Goal: Use online tool/utility: Use online tool/utility

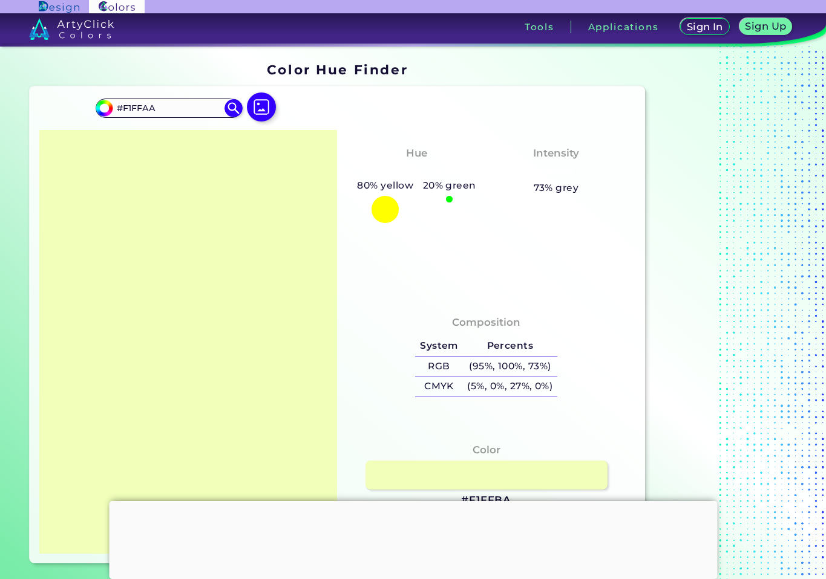
type input "#F1FFAA"
type input "#f1ffaa"
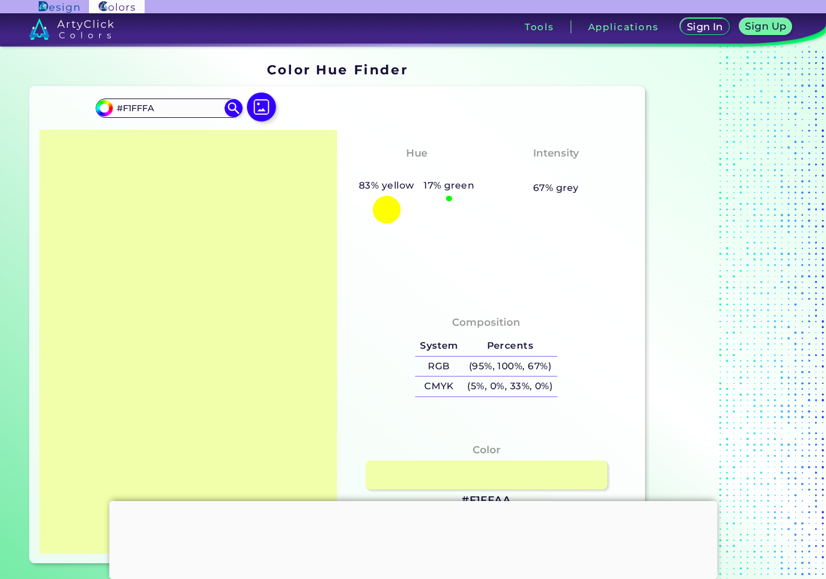
type input "#F1FFFA"
type input "#f1fffa"
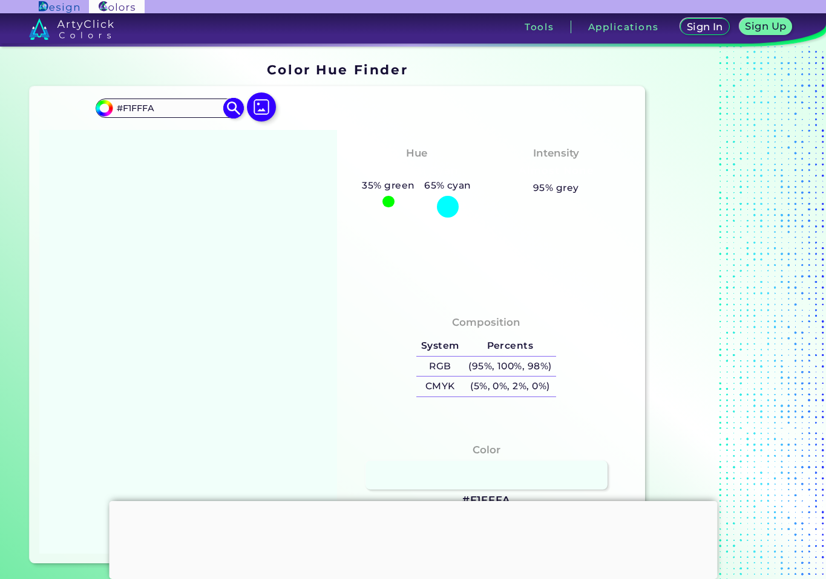
click at [153, 108] on input "#F1FFFA" at bounding box center [169, 108] width 113 height 16
type input "#F1FFFF"
type input "#f1ffff"
click at [129, 108] on input "#F1FFFF" at bounding box center [169, 108] width 113 height 16
type input "#E1FFFF"
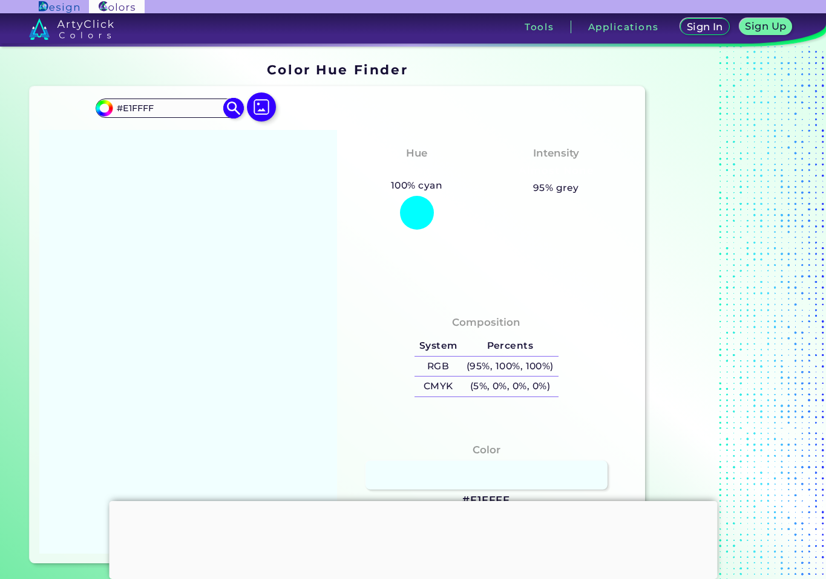
type input "#e1ffff"
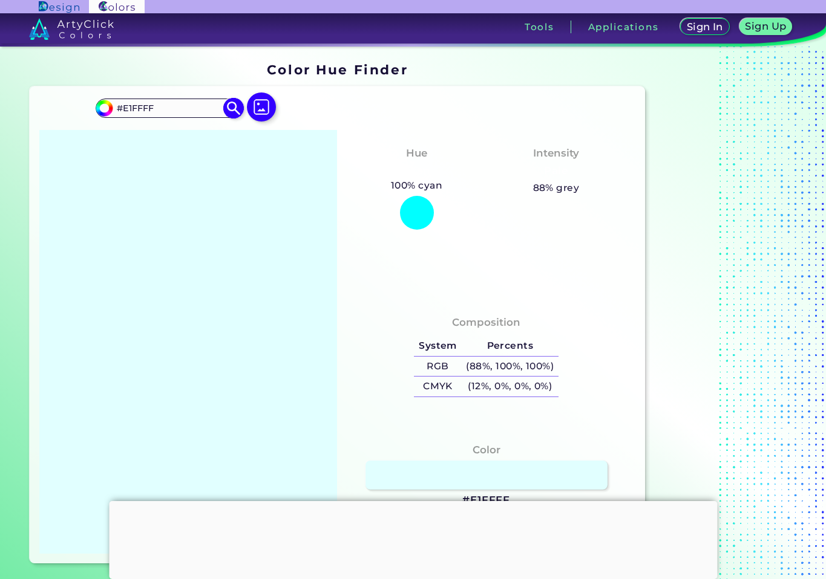
click at [137, 108] on input "#E1FFFF" at bounding box center [169, 108] width 113 height 16
type input "#E1EFFF"
type input "#e1efff"
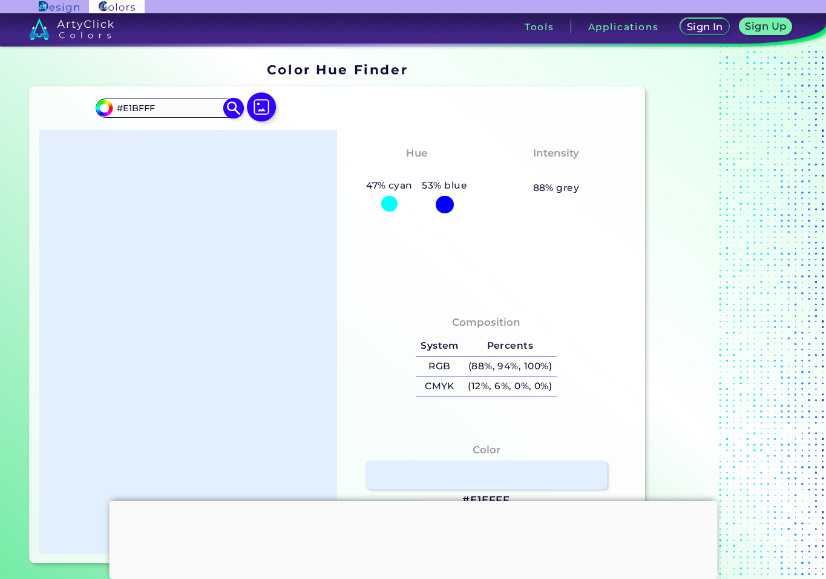
type input "#E1BFFF"
type input "#e1bfff"
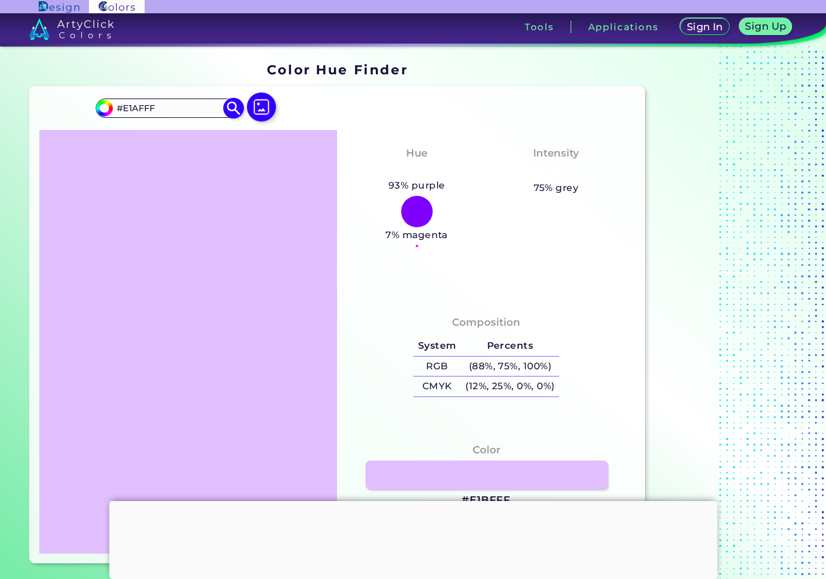
type input "#E1AFFF"
type input "#e1afff"
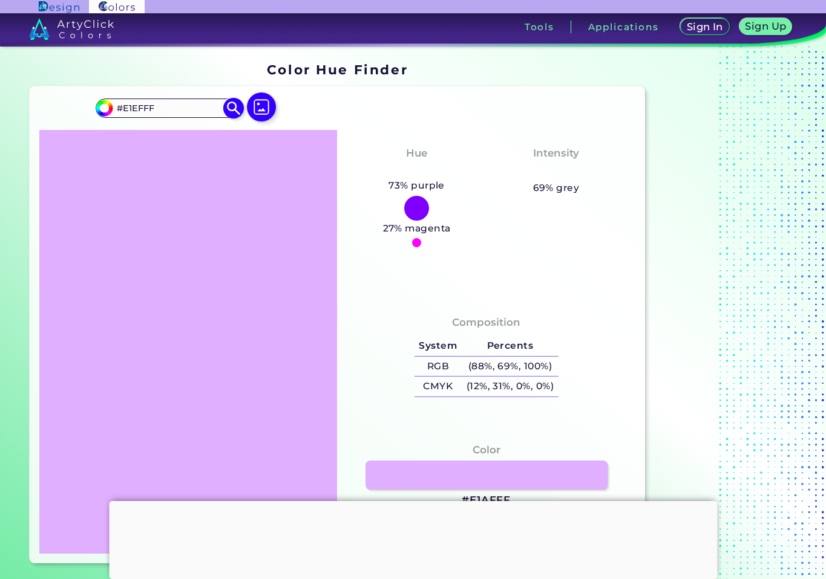
type input "#E1EFFF"
type input "#e1efff"
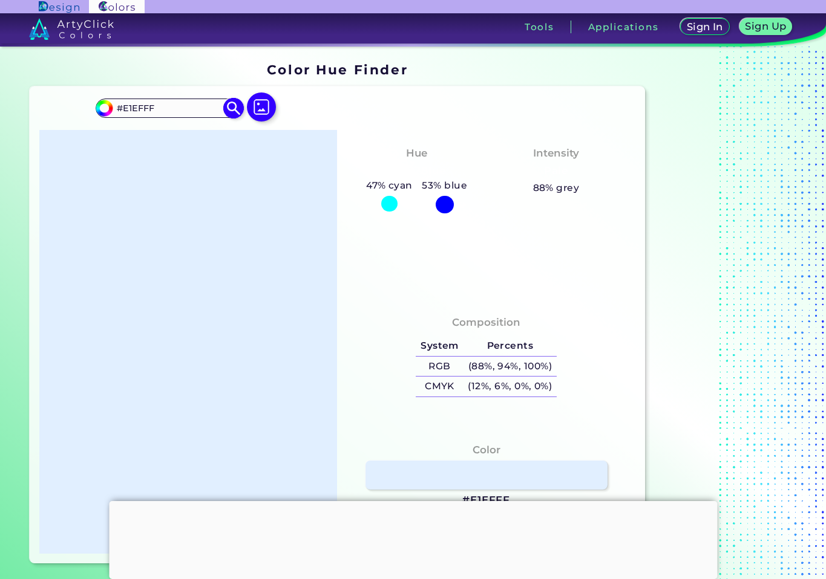
click at [142, 109] on input "#E1EFFF" at bounding box center [169, 108] width 113 height 16
type input "#E1EDFF"
type input "#e1edff"
type input "#E1EDDF"
type input "#e1eddf"
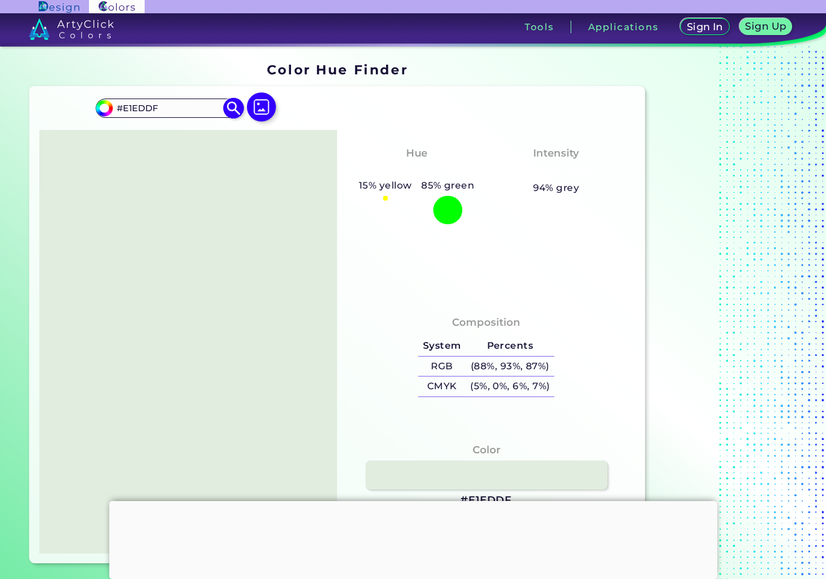
click at [137, 107] on input "#E1EDDF" at bounding box center [169, 108] width 113 height 16
type input "#E1FDDF"
type input "#e1fddf"
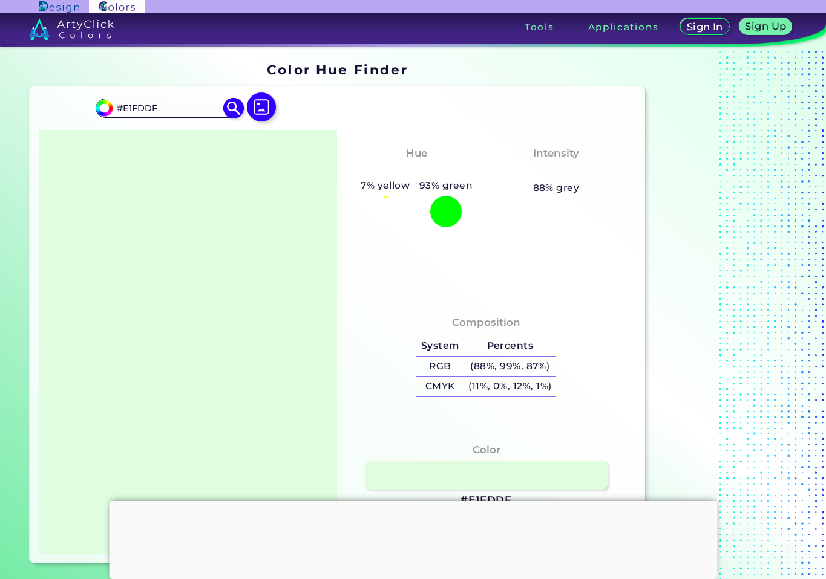
click at [158, 111] on input "#E1FDDF" at bounding box center [169, 108] width 113 height 16
type input "#E1FDDB"
type input "#e1fddb"
click at [127, 111] on input "#E1FDDB" at bounding box center [169, 108] width 113 height 16
type input "#B1FDDB"
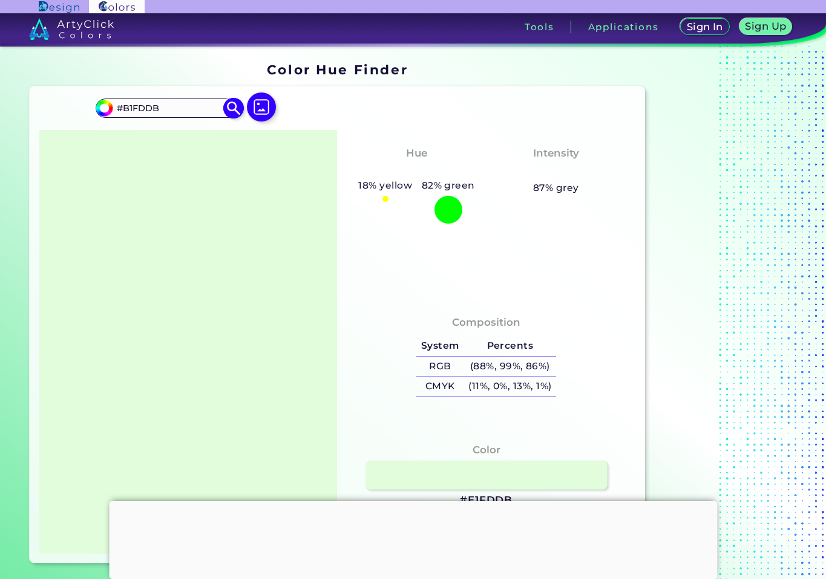
type input "#b1fddb"
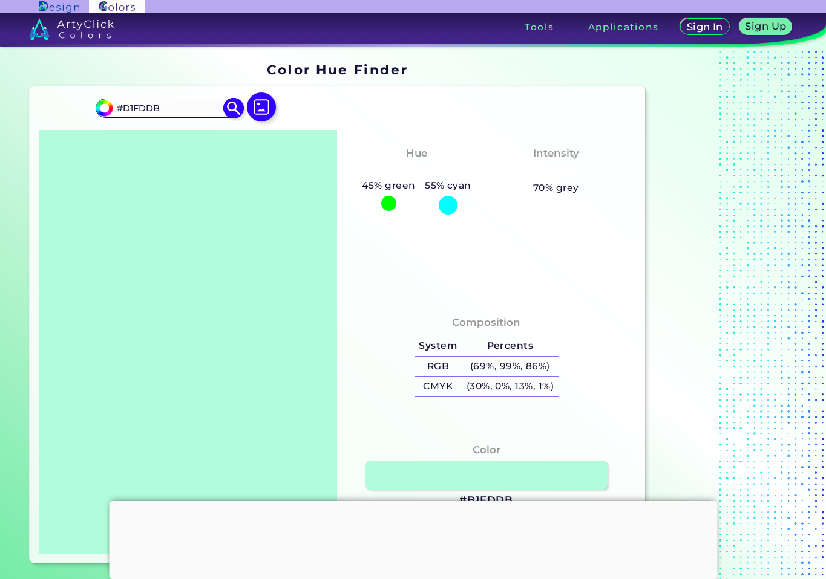
type input "#D1FDDB"
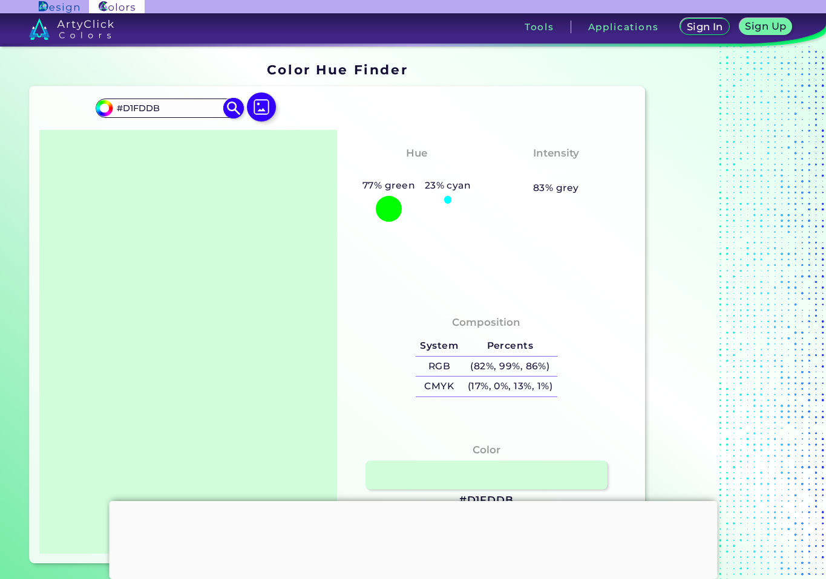
type input "#d1fddb"
click at [160, 105] on input "#D1FDDB" at bounding box center [169, 108] width 113 height 16
type input "#D1FDD6"
type input "#d1fdd6"
click at [139, 106] on input "#D1FDD6" at bounding box center [169, 108] width 113 height 16
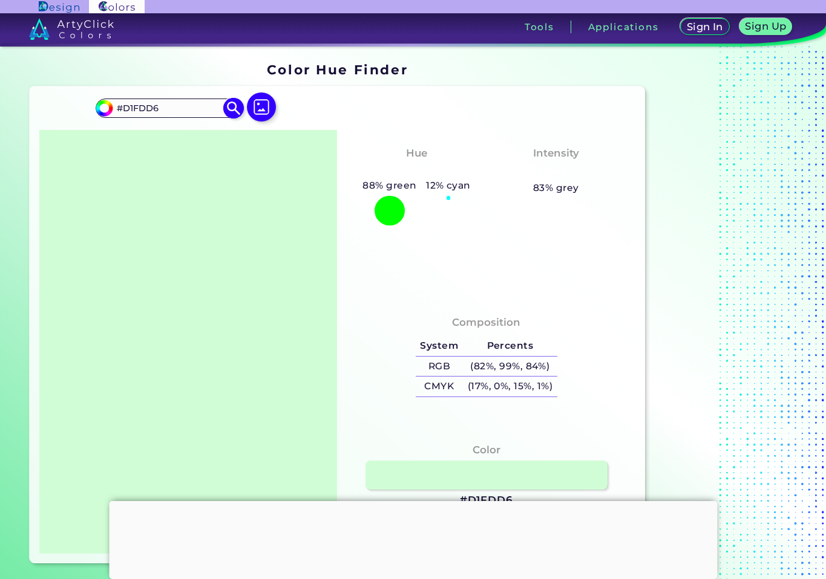
click at [145, 106] on input "#D1FDD6" at bounding box center [169, 108] width 113 height 16
type input "#D1FCD6"
type input "#d1fcd6"
click at [131, 107] on input "#D1FCD6" at bounding box center [169, 108] width 113 height 16
type input "#C1FCD6"
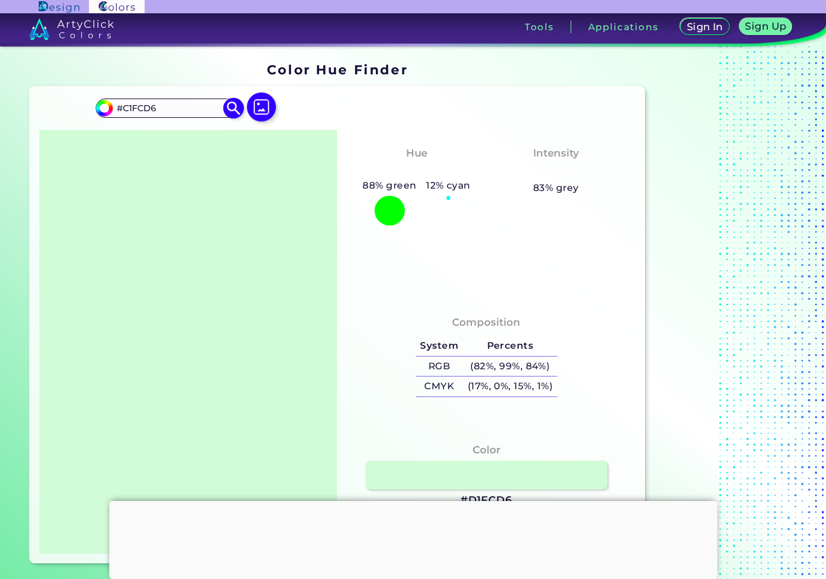
type input "#c1fcd6"
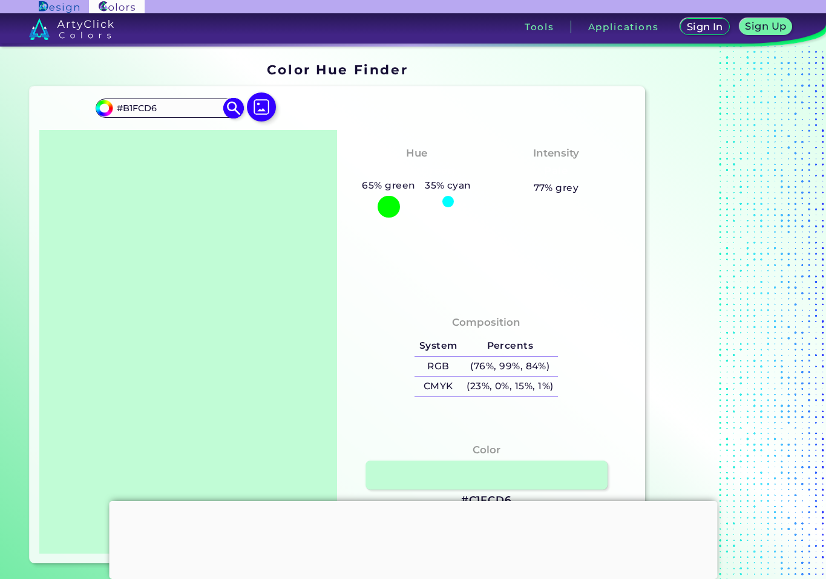
type input "#B1FCD6"
type input "#b1fcd6"
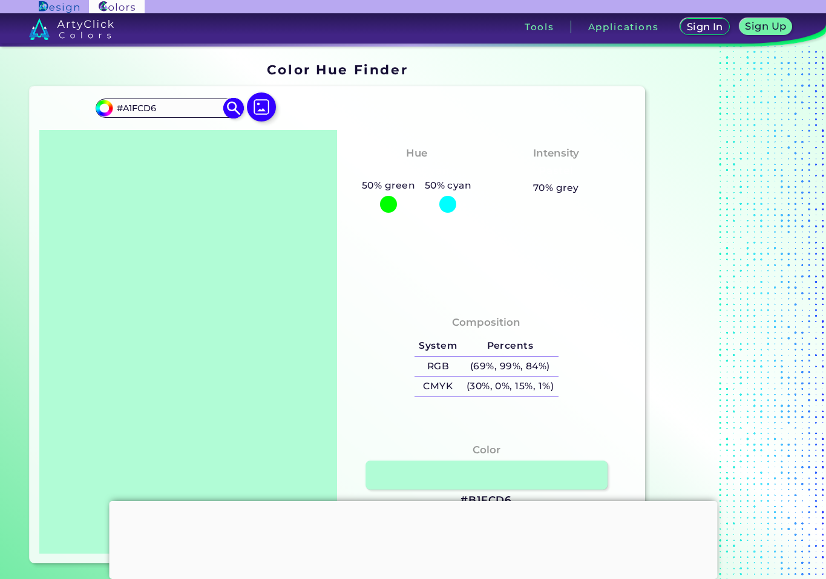
type input "#A1FCD6"
type input "#a1fcd6"
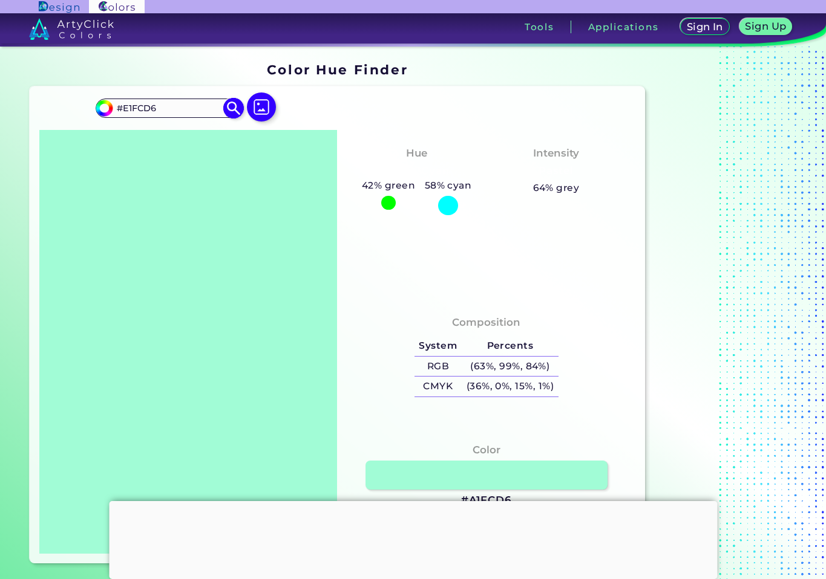
type input "#E1FCD6"
type input "#e1fcd6"
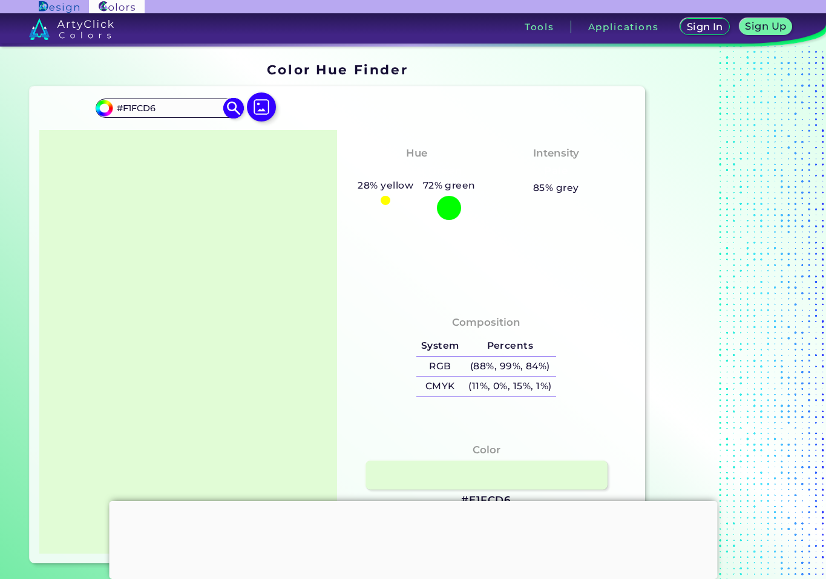
type input "#F1FCD6"
type input "#f1fcd6"
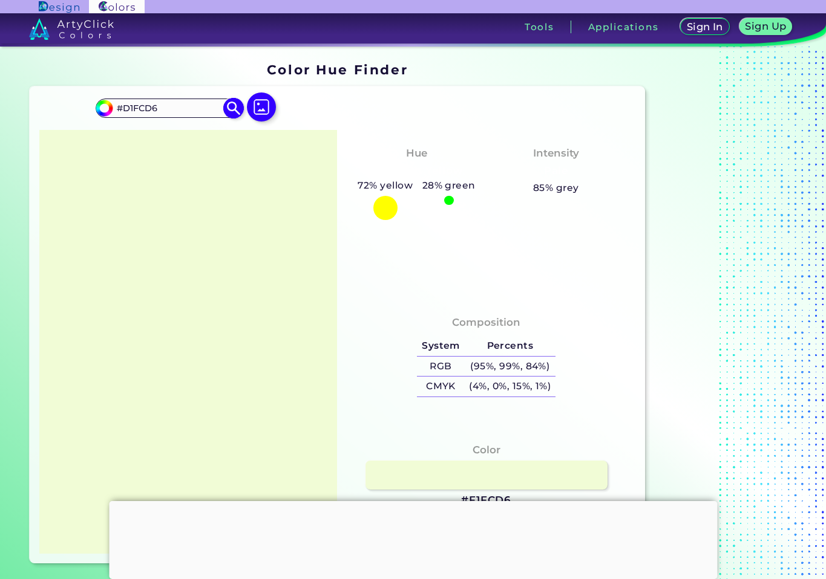
type input "#D1FCD6"
type input "#d1fcd6"
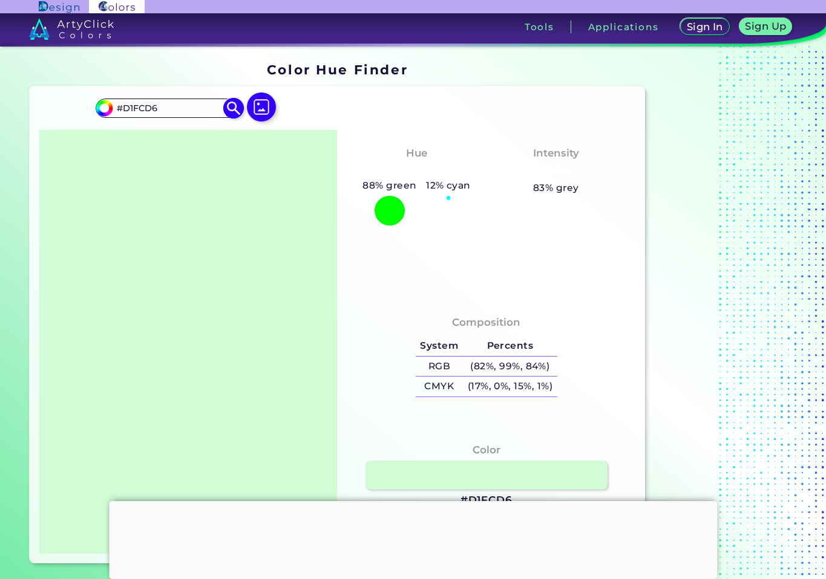
click at [137, 109] on input "#D1FCD6" at bounding box center [169, 108] width 113 height 16
type input "#D1ACD6"
type input "#d1acd6"
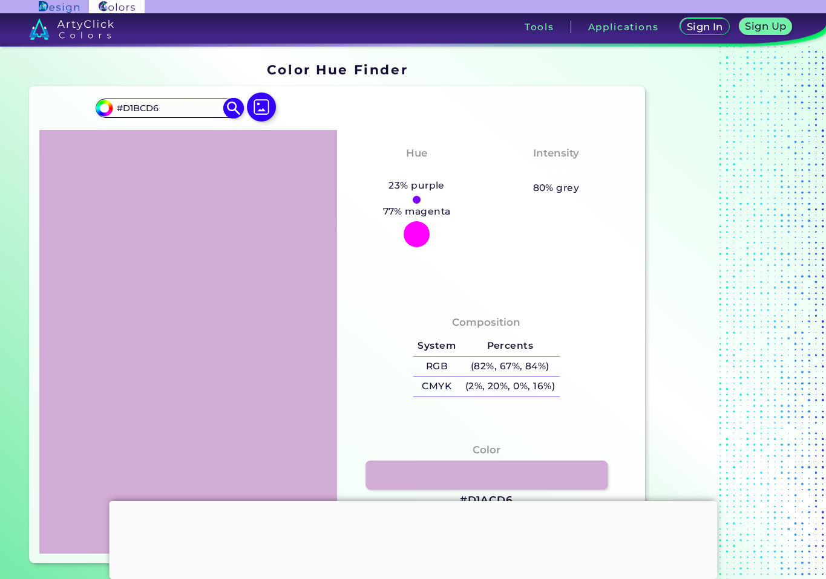
type input "#D1BCD6"
type input "#d1bcd6"
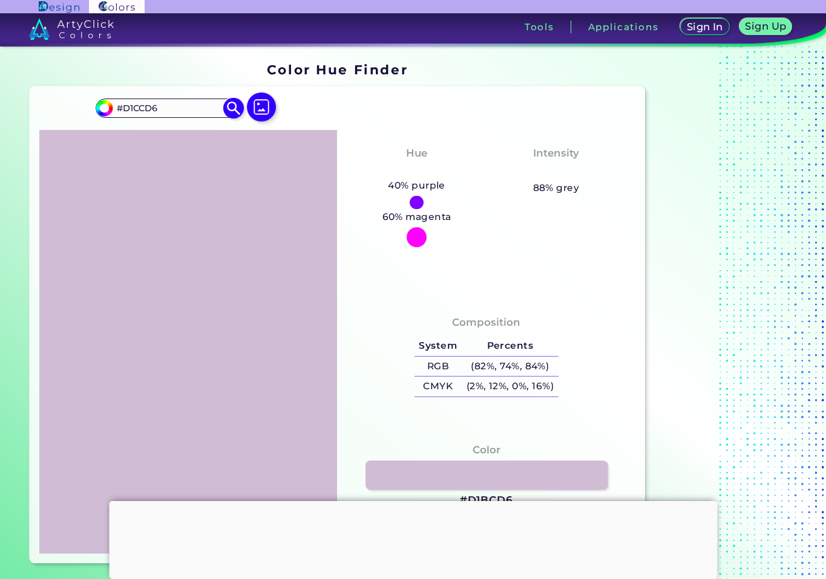
type input "#D1CCD6"
type input "#d1ccd6"
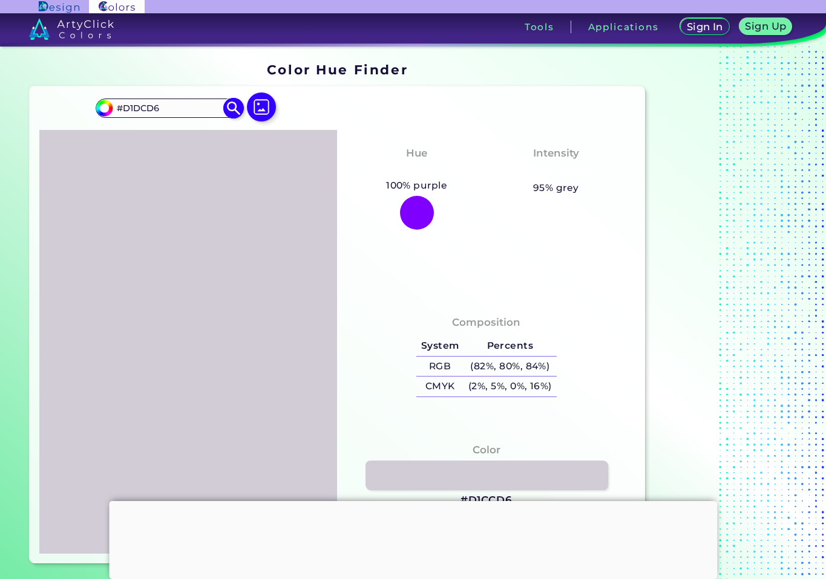
type input "#D1DCD6"
type input "#d1dcd6"
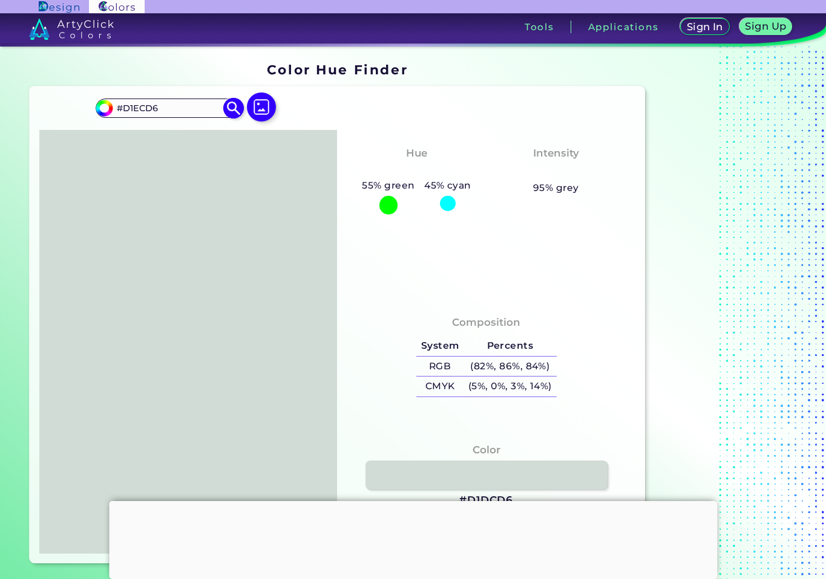
type input "#D1ECD6"
type input "#d1ecd6"
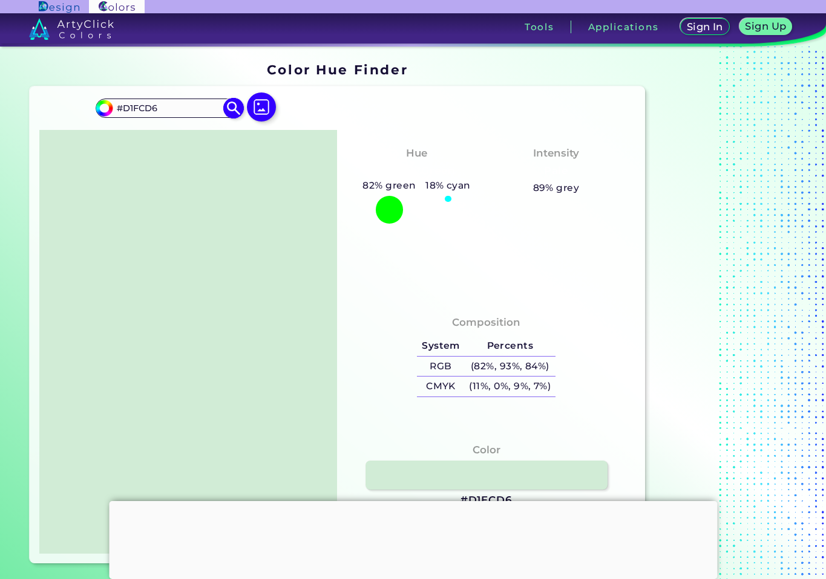
type input "#D1FCD6"
type input "#d1fcd6"
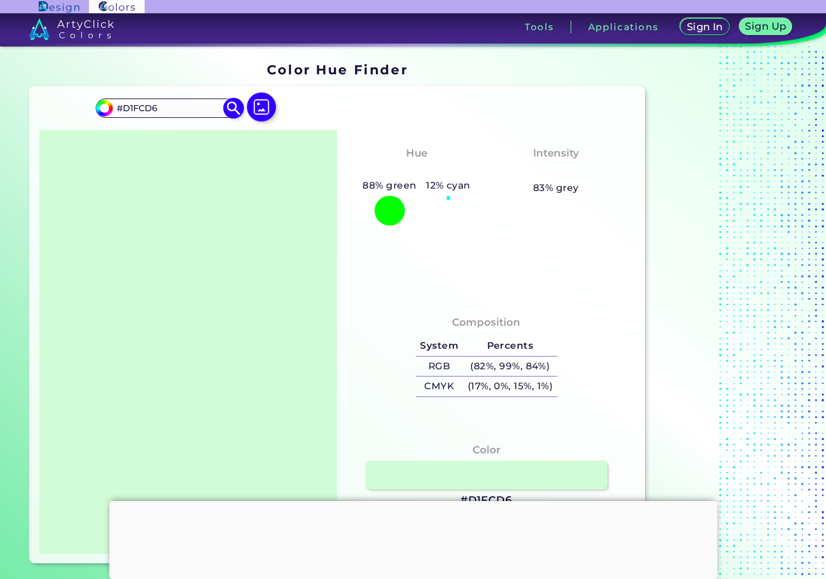
click at [134, 108] on input "#D1FCD6" at bounding box center [169, 108] width 113 height 16
type input "#D6FCD6"
type input "#d6fcd6"
click at [146, 110] on input "#D6FCD6" at bounding box center [169, 108] width 113 height 16
type input "#D6FDD6"
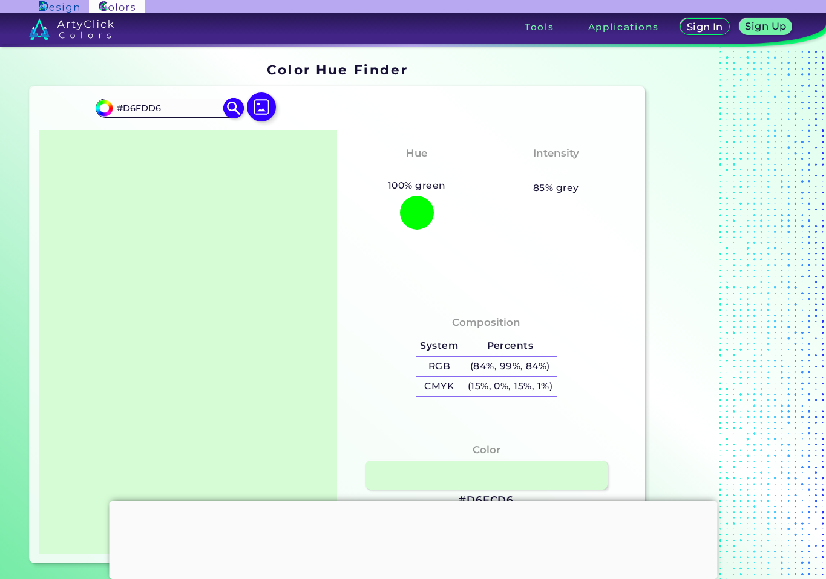
type input "#d6fdd6"
type input "#D6FFD6"
type input "#d6ffd6"
click at [154, 109] on input "#D6FFD6" at bounding box center [169, 108] width 113 height 16
type input "#D6FFE6"
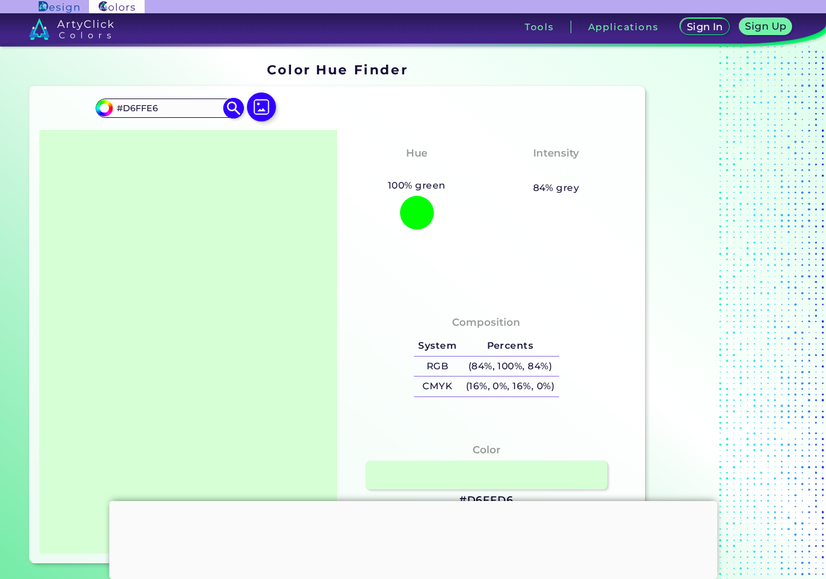
type input "#d6ffe6"
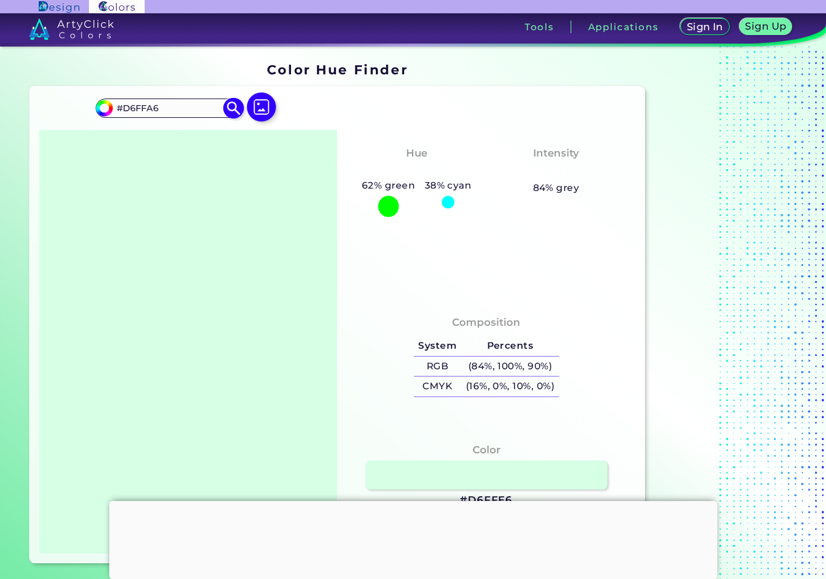
type input "#D6FFA6"
type input "#d6ffa6"
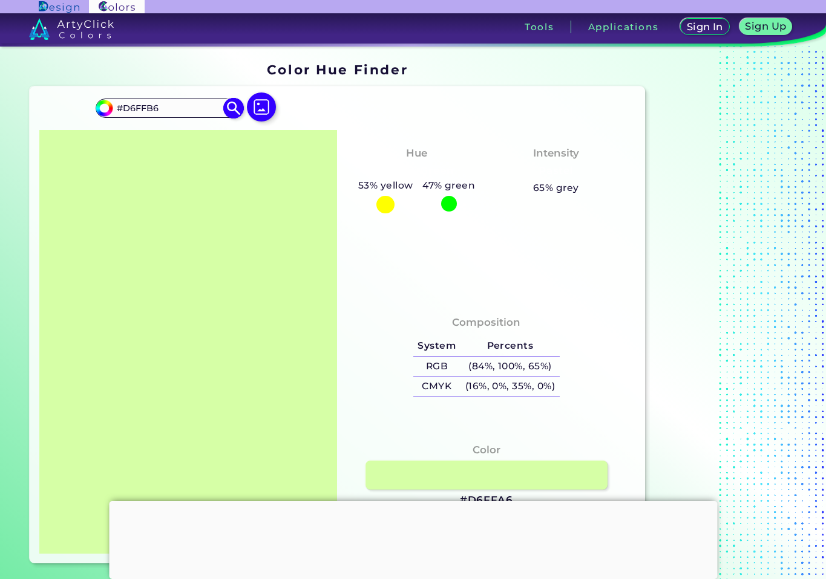
type input "#D6FFB6"
type input "#d6ffb6"
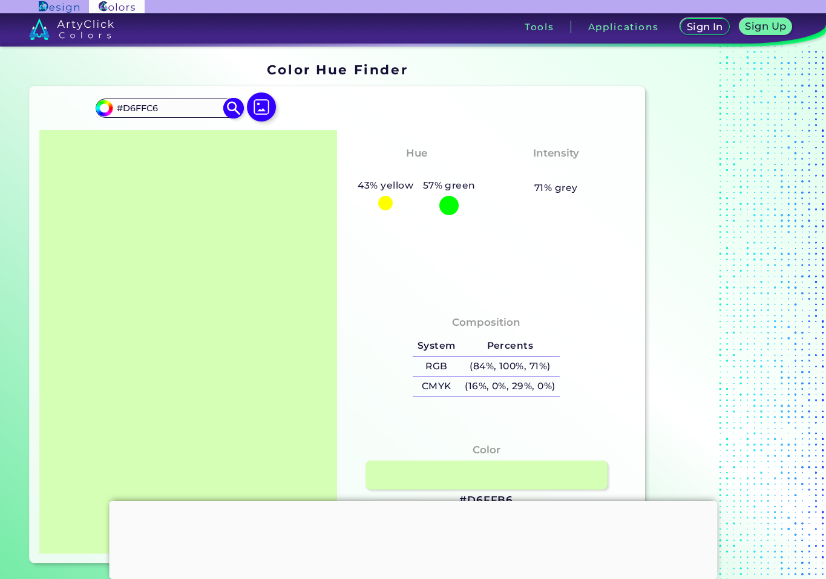
type input "#D6FFC6"
type input "#d6ffc6"
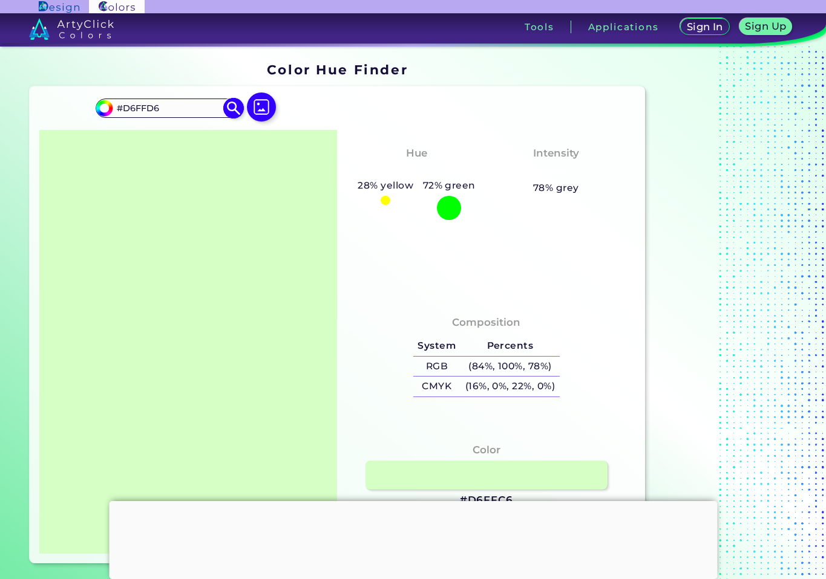
type input "#D6FFD6"
type input "#d6ffd6"
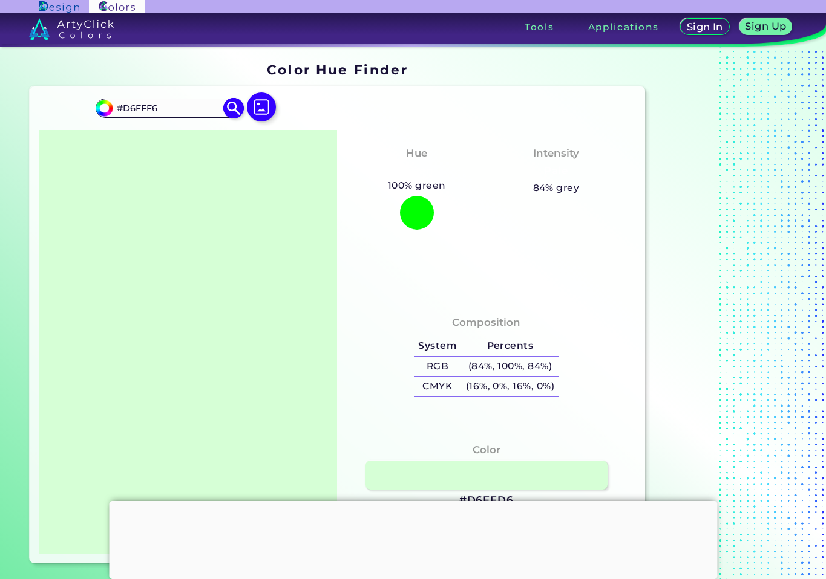
type input "#D6FFF6"
type input "#d6fff6"
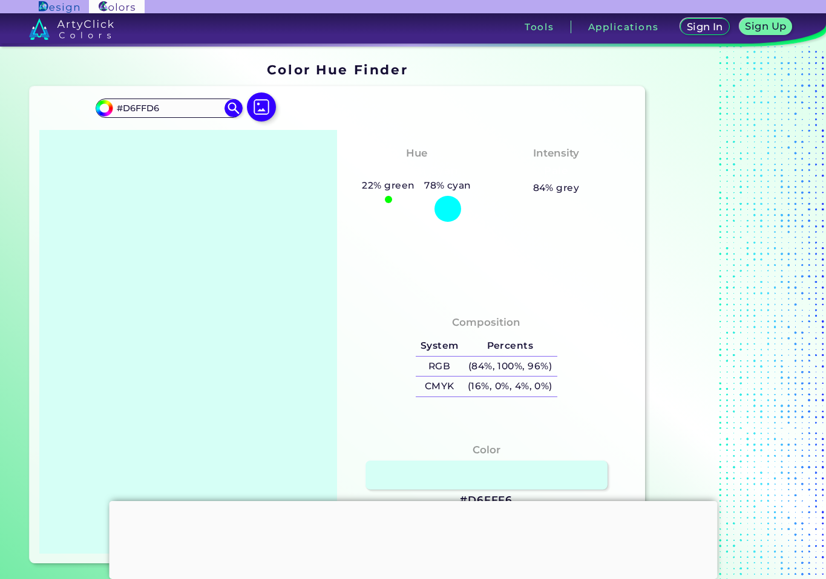
type input "#D6FFD6"
type input "#d6ffd6"
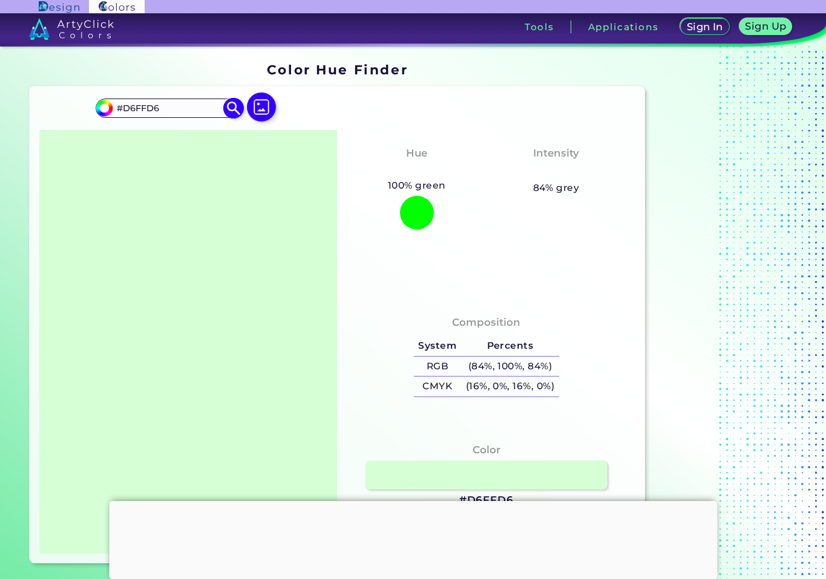
click at [158, 108] on input "#D6FFD6" at bounding box center [169, 108] width 113 height 16
type input "#D6FFDB"
type input "#d6ffdb"
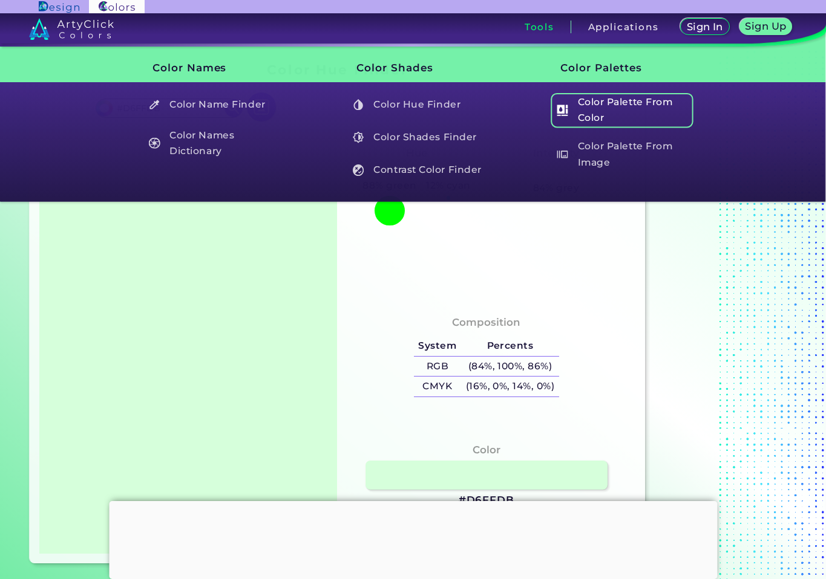
click at [582, 101] on h5 "Color Palette From Color" at bounding box center [621, 110] width 142 height 34
